Goal: Transaction & Acquisition: Purchase product/service

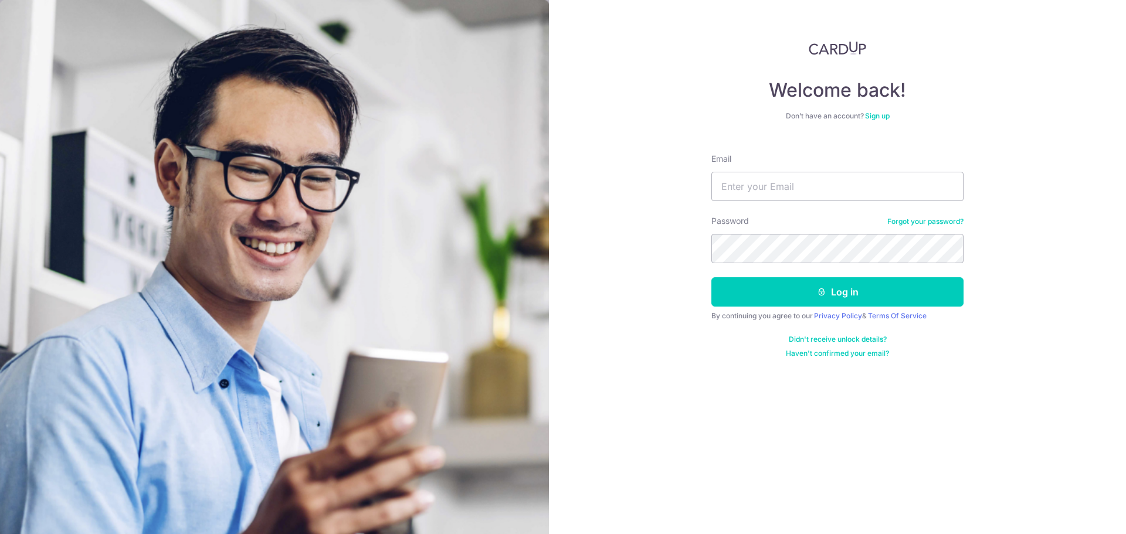
type input "[EMAIL_ADDRESS][DOMAIN_NAME]"
click at [711, 277] on button "Log in" at bounding box center [837, 291] width 252 height 29
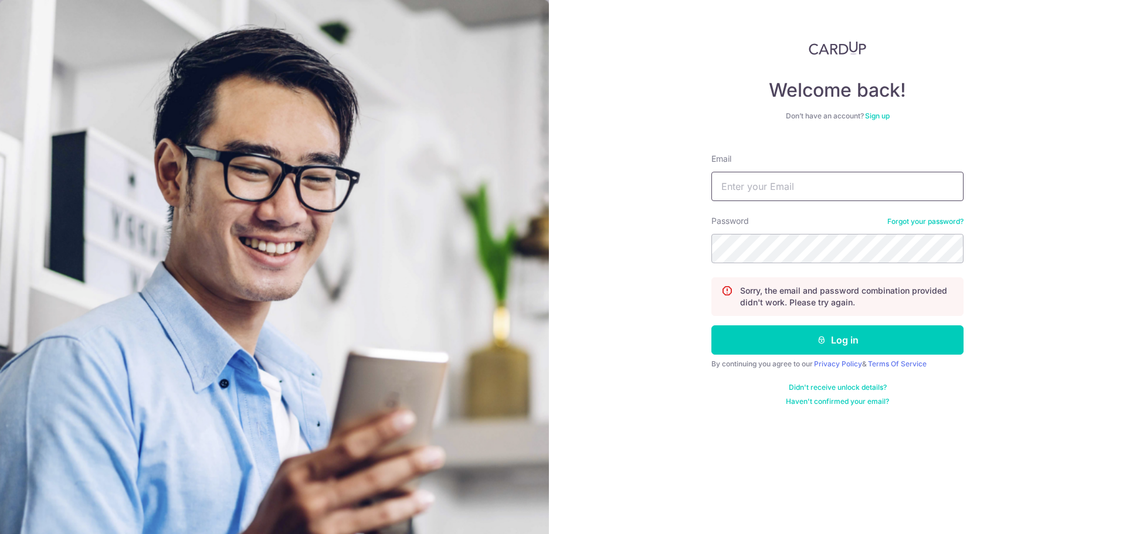
drag, startPoint x: 0, startPoint y: 0, endPoint x: 804, endPoint y: 178, distance: 823.6
click at [804, 178] on input "Email" at bounding box center [837, 186] width 252 height 29
type input "[EMAIL_ADDRESS][DOMAIN_NAME]"
click at [489, 256] on section "Welcome back! Don’t have an account? Sign up Email [EMAIL_ADDRESS][DOMAIN_NAME]…" at bounding box center [563, 267] width 1126 height 534
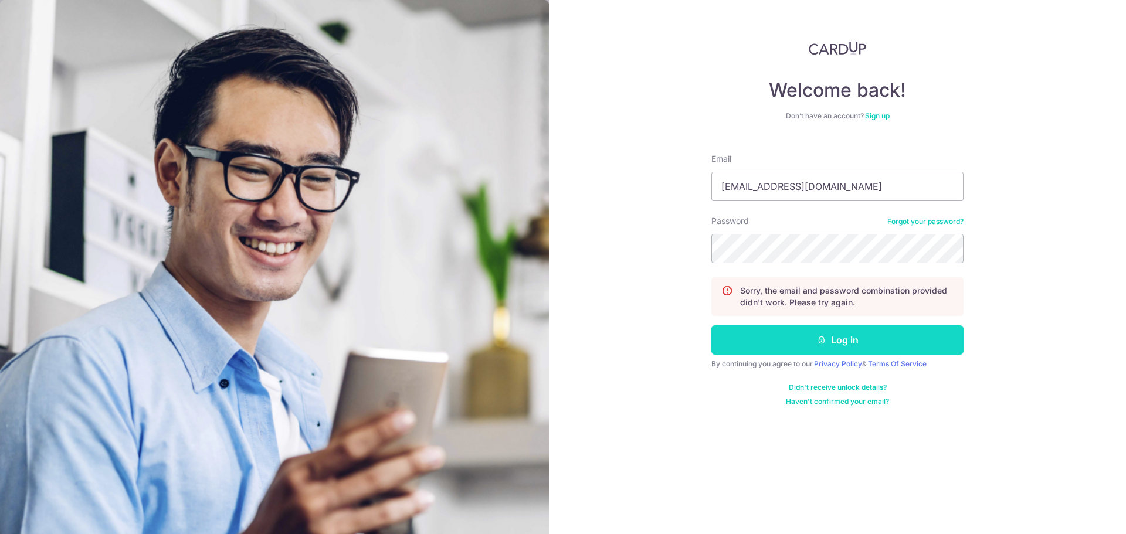
click at [839, 330] on button "Log in" at bounding box center [837, 339] width 252 height 29
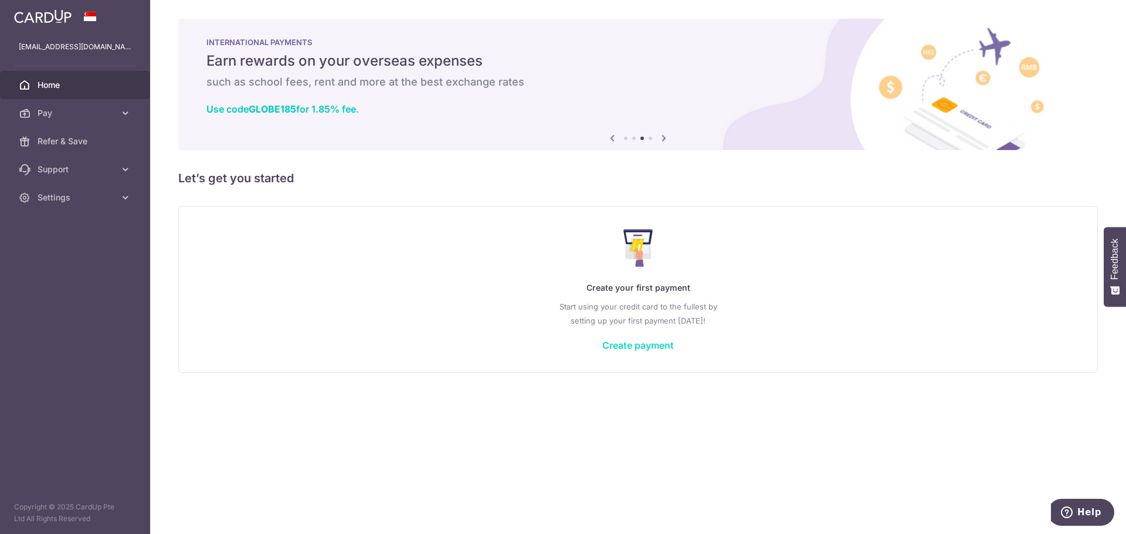
click at [630, 341] on link "Create payment" at bounding box center [638, 346] width 72 height 12
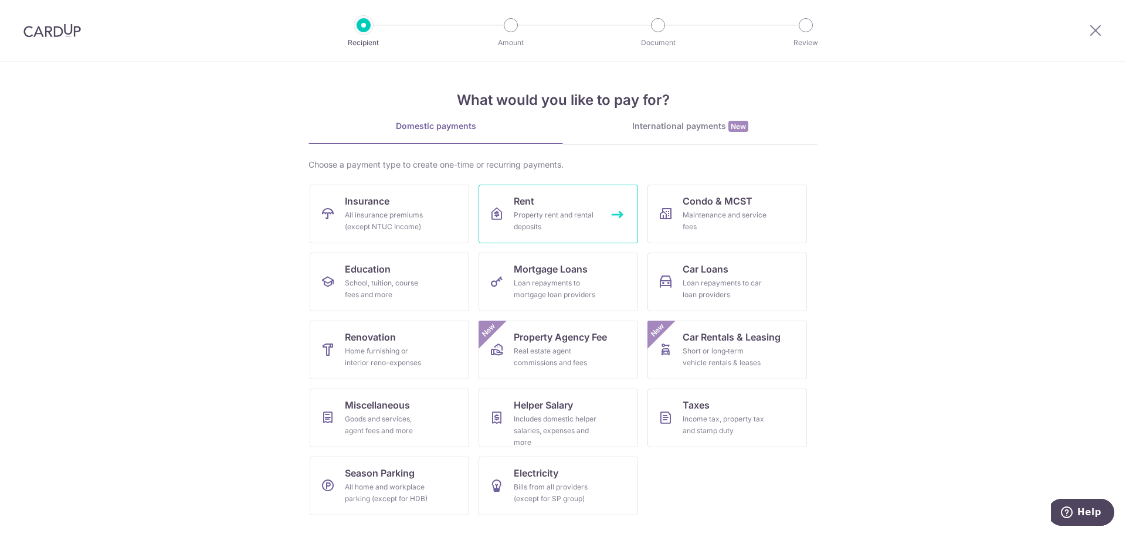
click at [558, 229] on div "Property rent and rental deposits" at bounding box center [556, 220] width 84 height 23
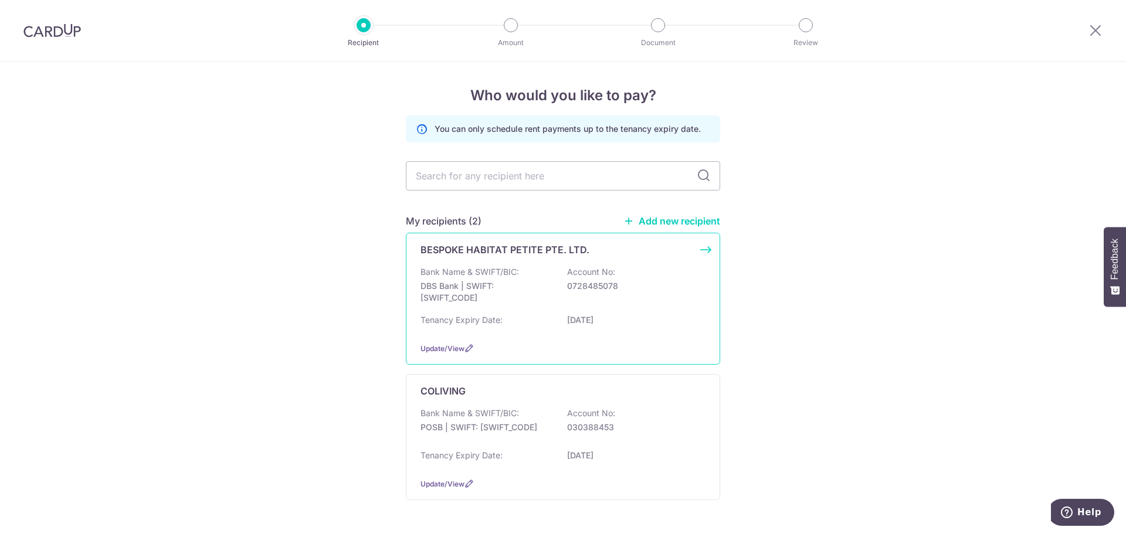
click at [650, 320] on p "19/01/2026" at bounding box center [632, 320] width 131 height 12
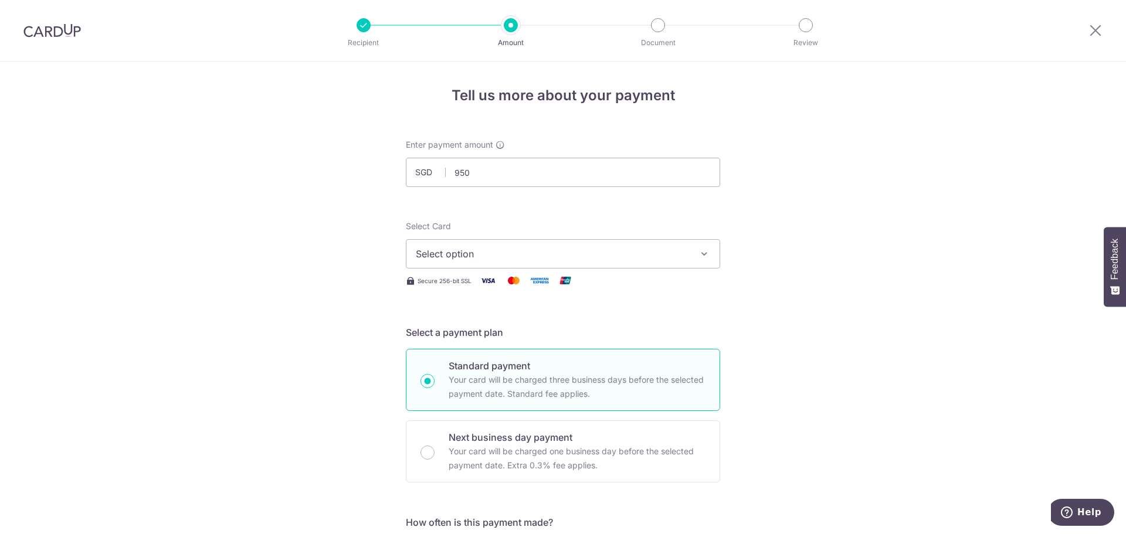
type input "950.00"
click at [506, 255] on span "Select option" at bounding box center [552, 254] width 273 height 14
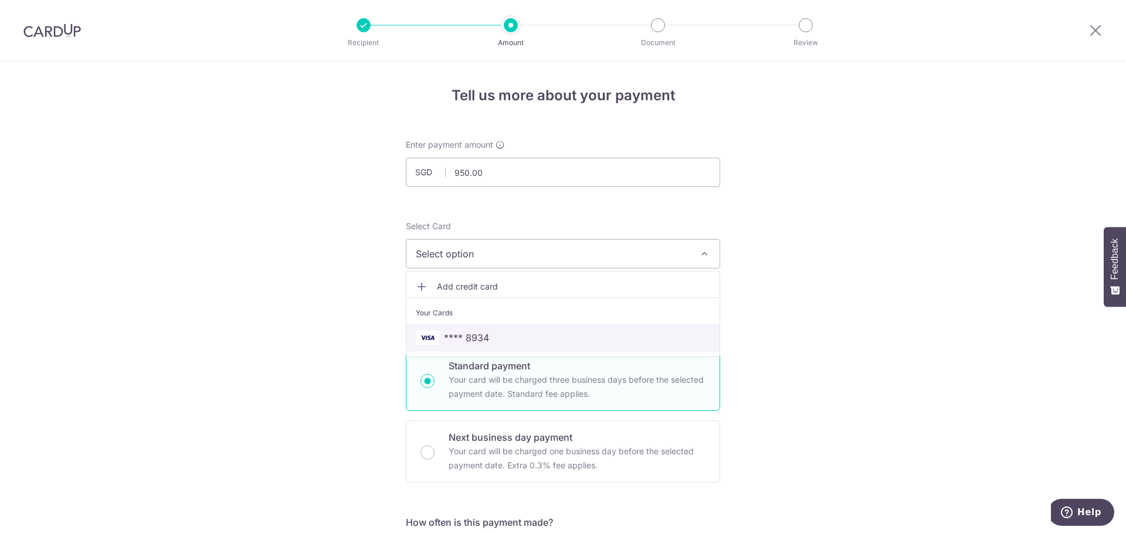
click at [510, 335] on span "**** 8934" at bounding box center [563, 338] width 294 height 14
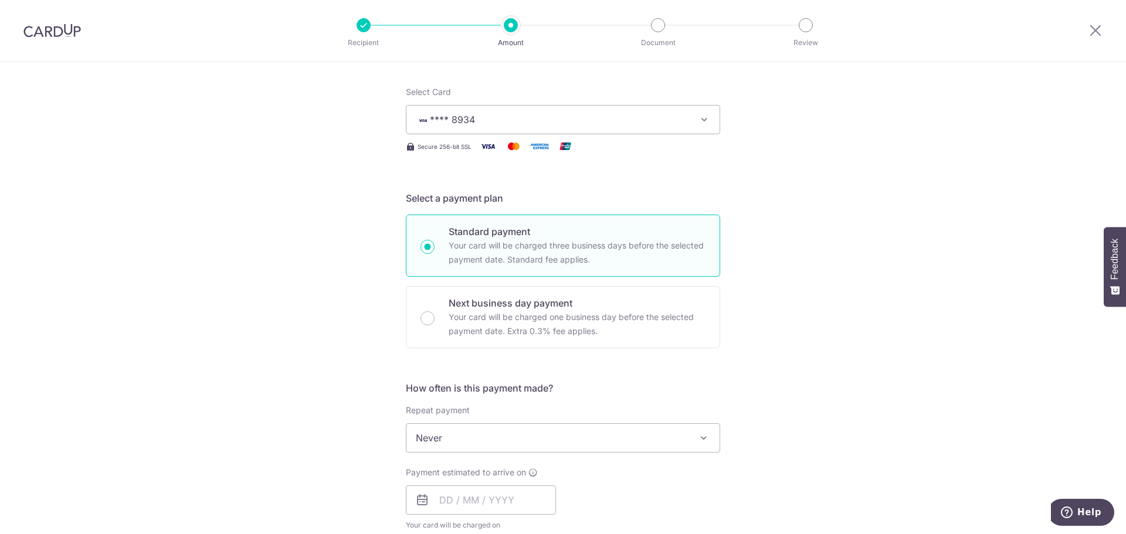
scroll to position [157, 0]
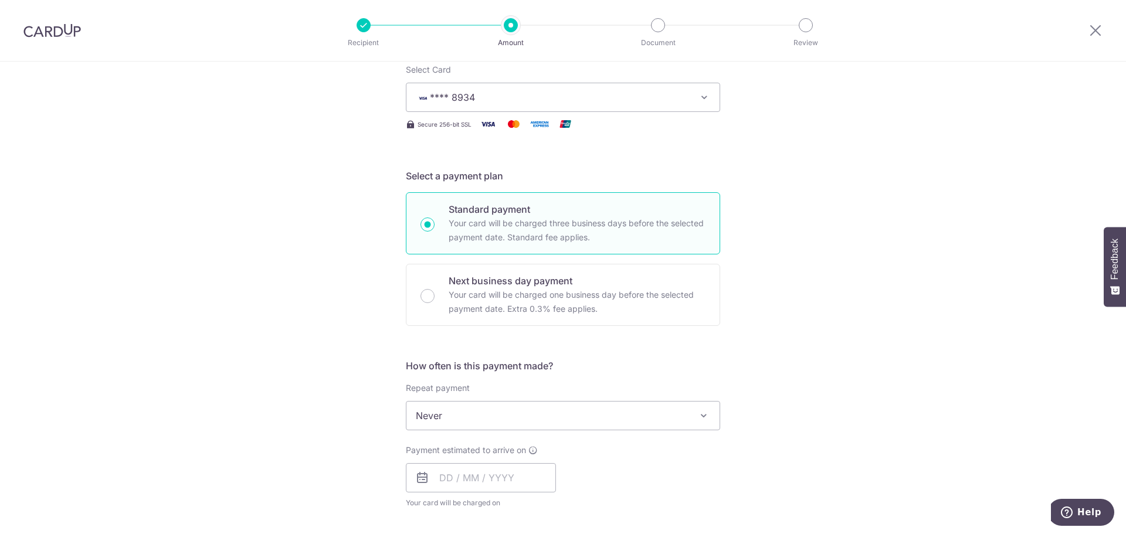
click at [477, 407] on span "Never" at bounding box center [562, 416] width 313 height 28
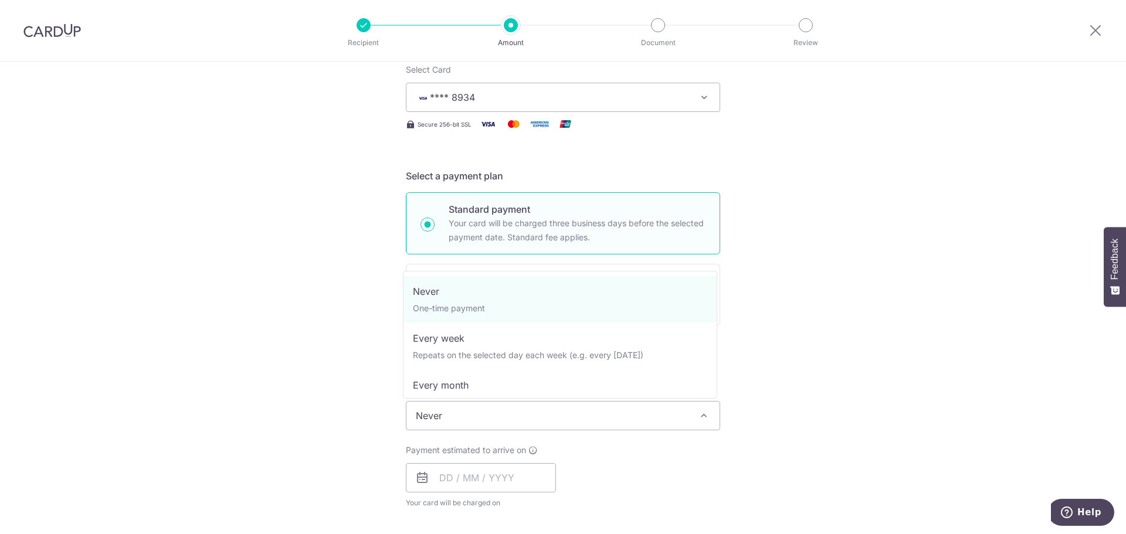
click at [269, 416] on div "Tell us more about your payment Enter payment amount SGD 950.00 950.00 Select C…" at bounding box center [563, 435] width 1126 height 1061
